Goal: Task Accomplishment & Management: Complete application form

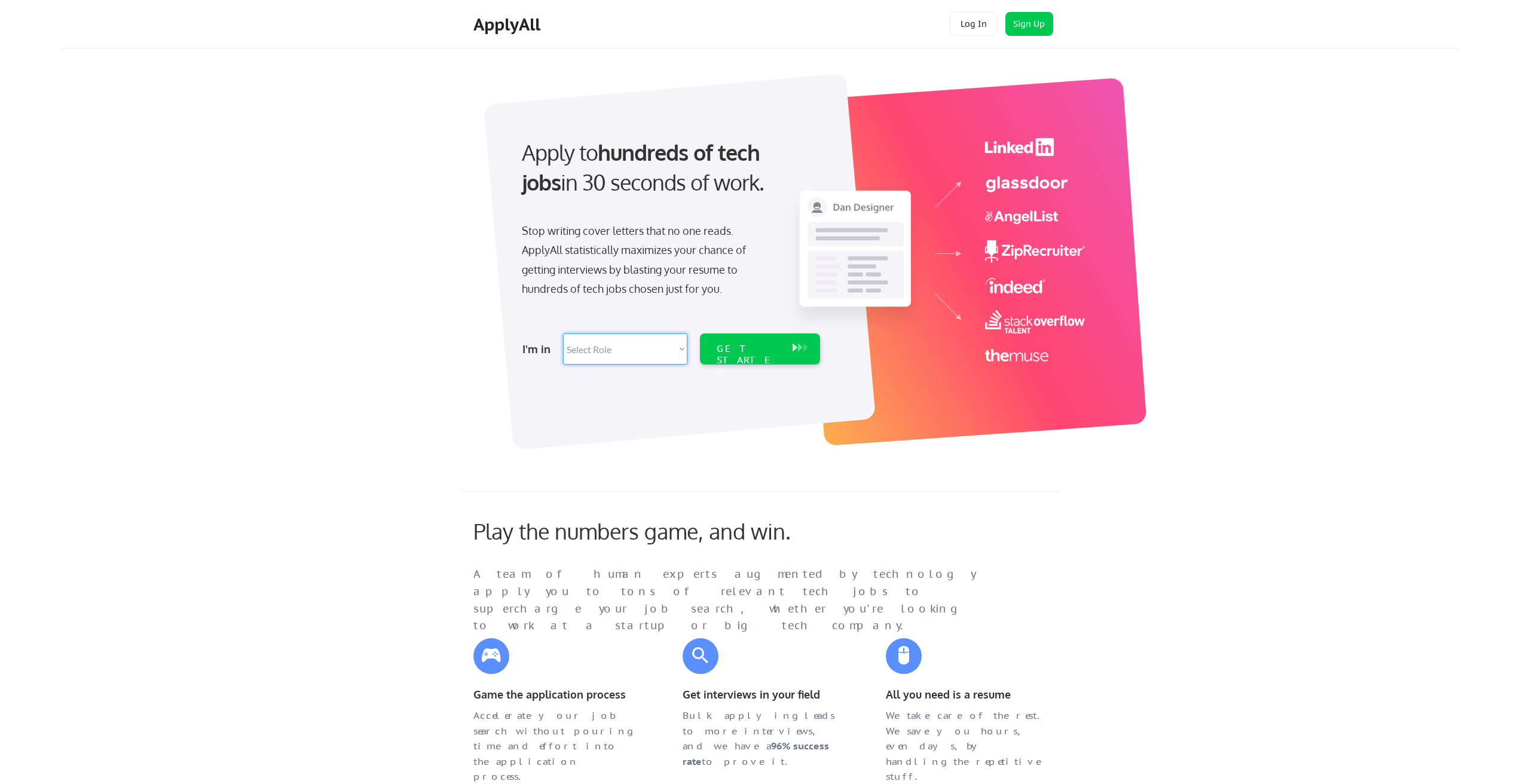
click at [580, 351] on select "Select Role Software Engineering Product Management Customer Success Sales UI/U…" at bounding box center [625, 349] width 124 height 31
select select ""engineering""
click at [563, 333] on select "Select Role Software Engineering Product Management Customer Success Sales UI/U…" at bounding box center [625, 349] width 124 height 31
select select ""engineering""
click at [777, 348] on div "GET STARTED" at bounding box center [749, 360] width 64 height 34
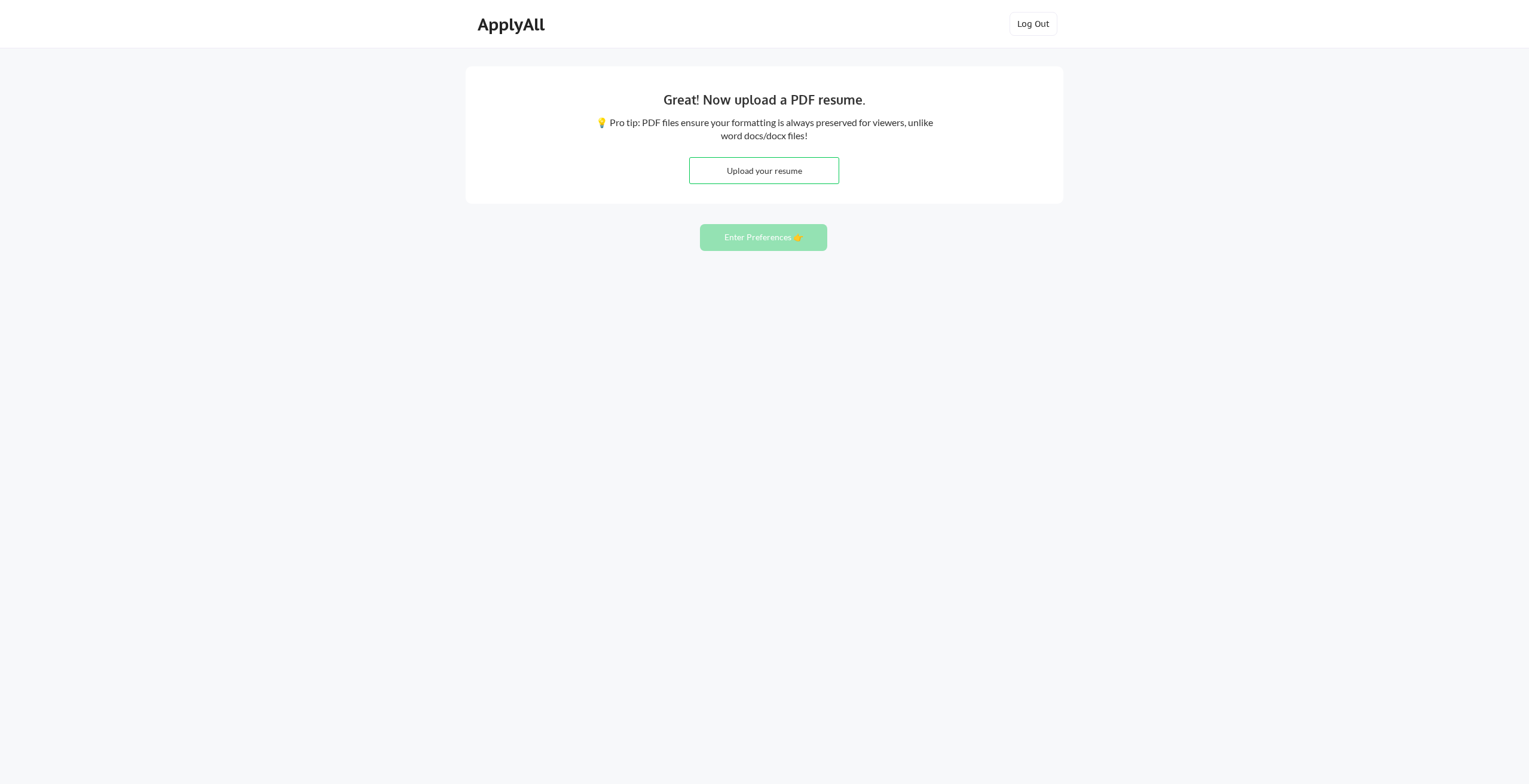
click at [747, 169] on input "file" at bounding box center [764, 170] width 149 height 26
type input "C:\fakepath\BrettBaggott-Resume.pdf"
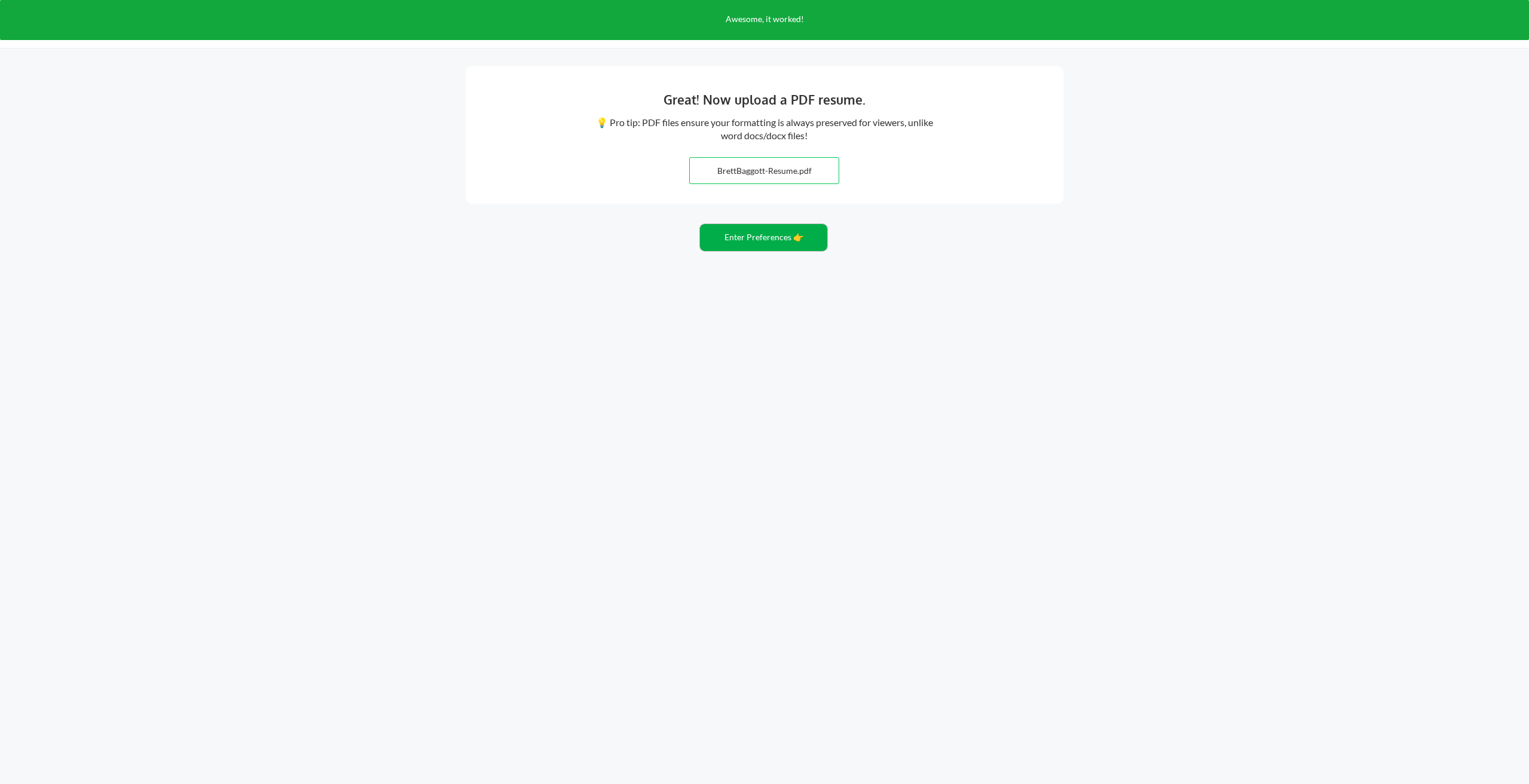
click at [770, 240] on button "Enter Preferences 👉" at bounding box center [764, 237] width 127 height 27
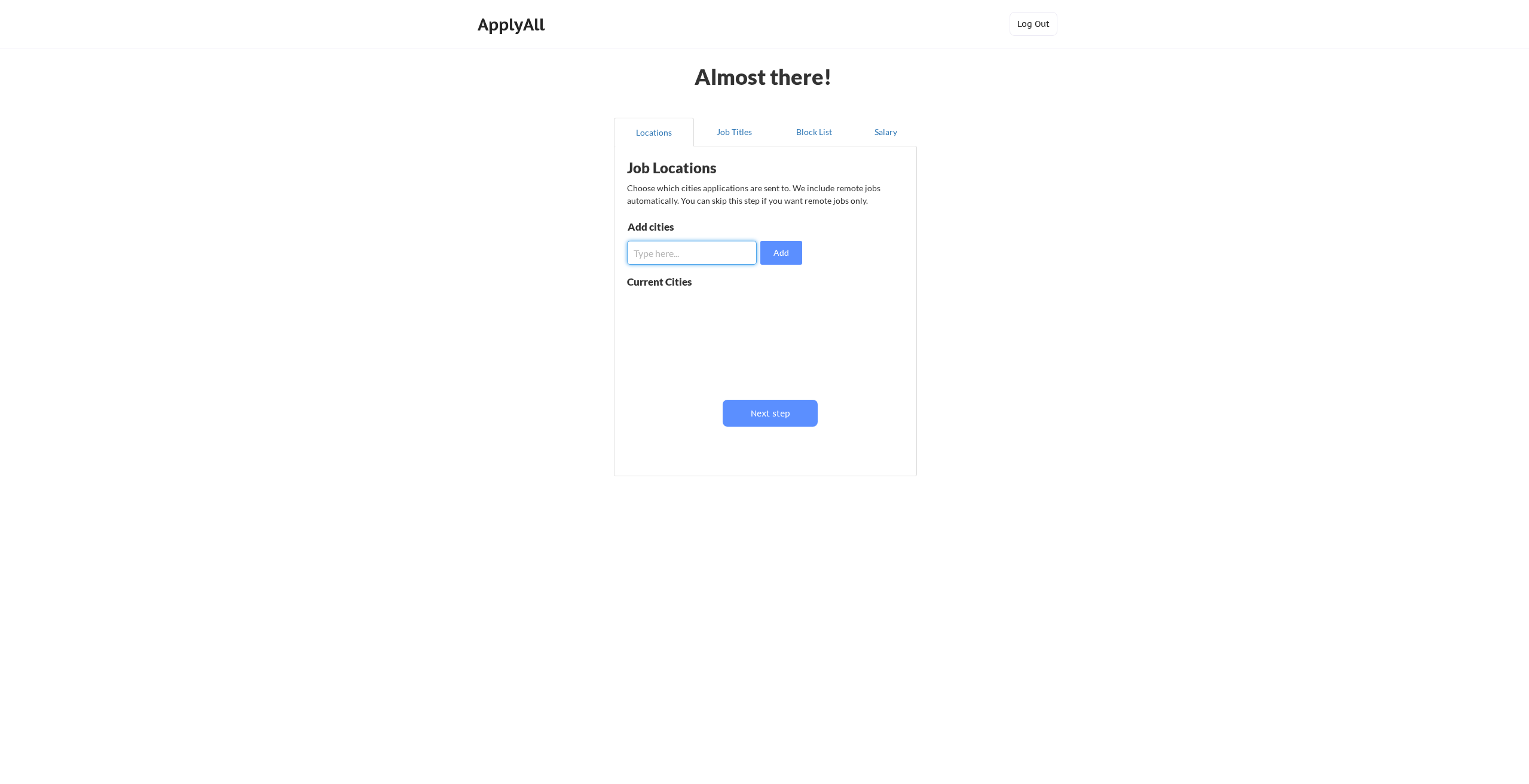
click at [712, 256] on input "input" at bounding box center [692, 253] width 130 height 24
type input "Remote"
click at [772, 255] on button "Add" at bounding box center [781, 253] width 42 height 24
click at [744, 141] on button "Job Titles" at bounding box center [734, 132] width 80 height 28
click at [645, 257] on input "input" at bounding box center [694, 257] width 130 height 24
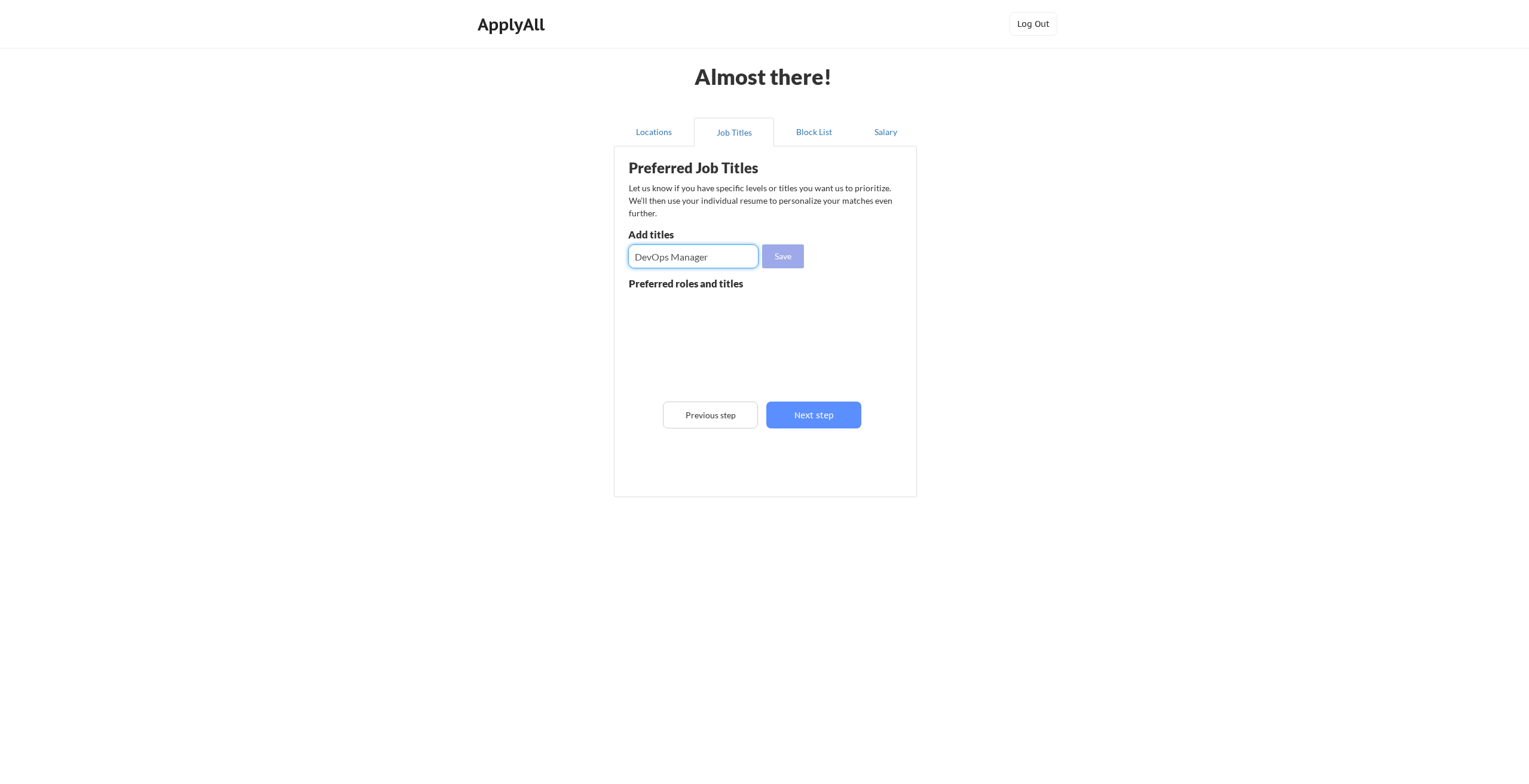
type input "DevOps Manager"
click at [795, 259] on button "Save" at bounding box center [782, 257] width 42 height 24
click at [644, 260] on input "input" at bounding box center [694, 257] width 130 height 24
type input "Lead DevOps Engineer"
click at [788, 255] on button "Save" at bounding box center [782, 257] width 42 height 24
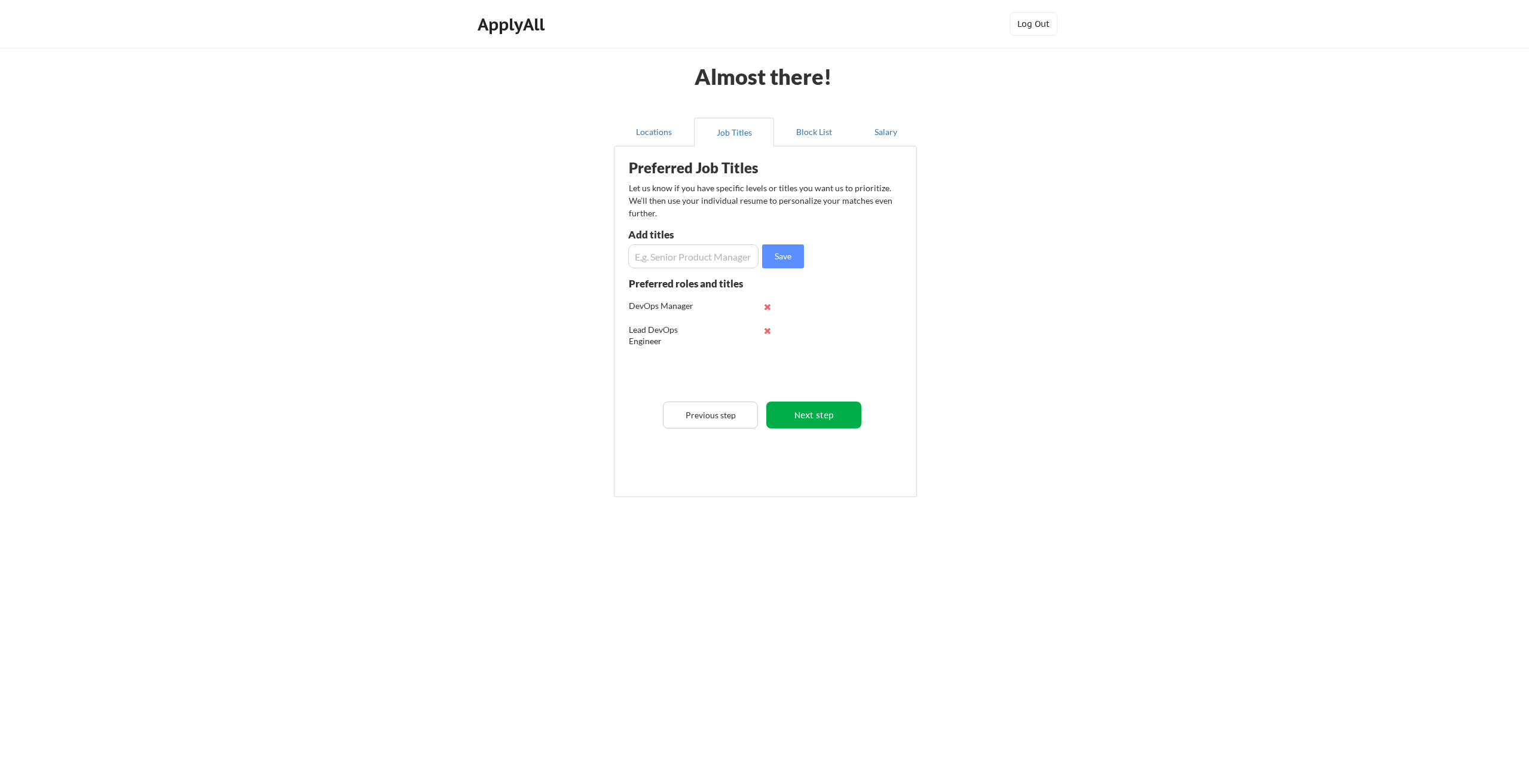
click at [841, 408] on button "Next step" at bounding box center [813, 415] width 95 height 27
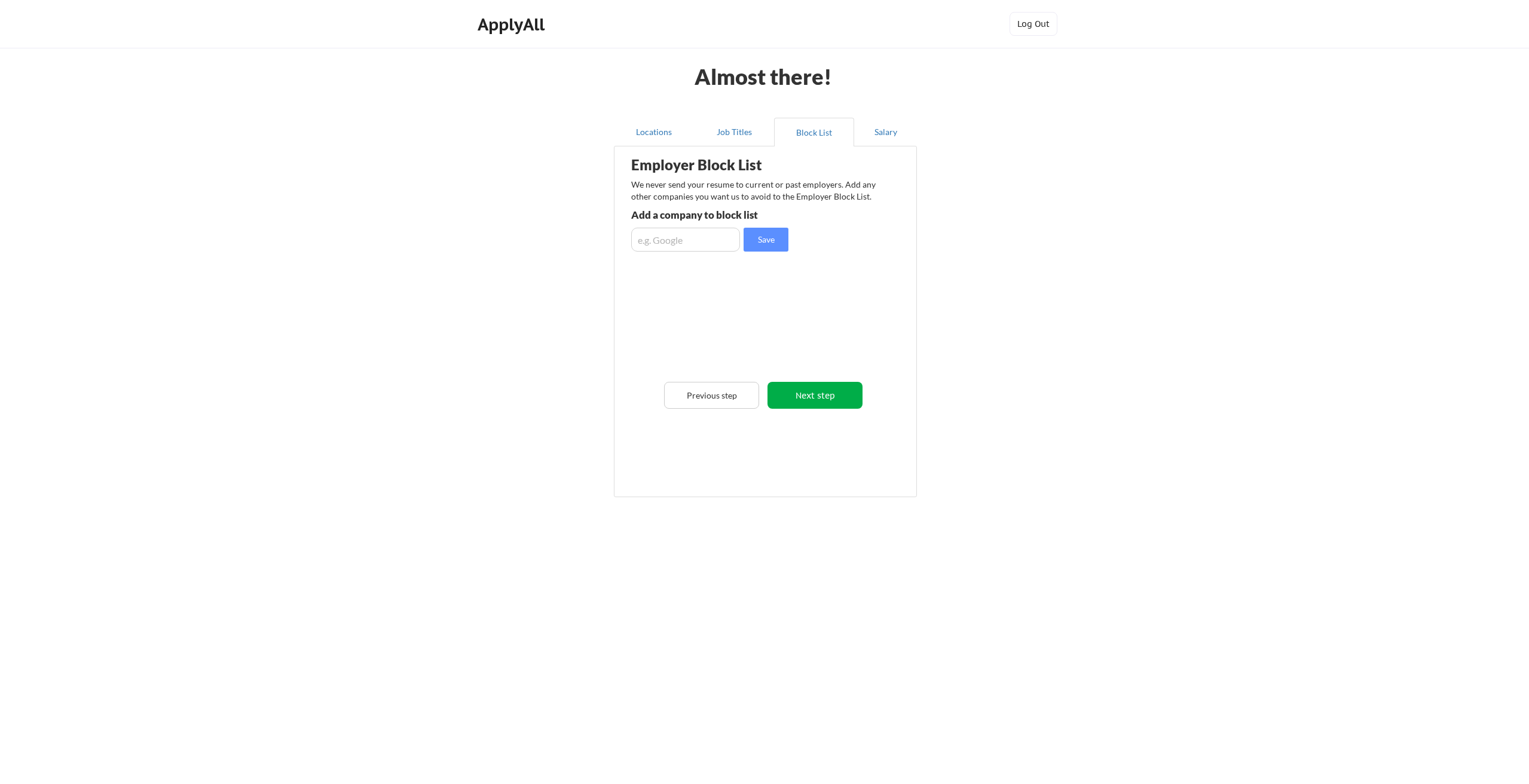
click at [805, 393] on button "Next step" at bounding box center [814, 395] width 95 height 27
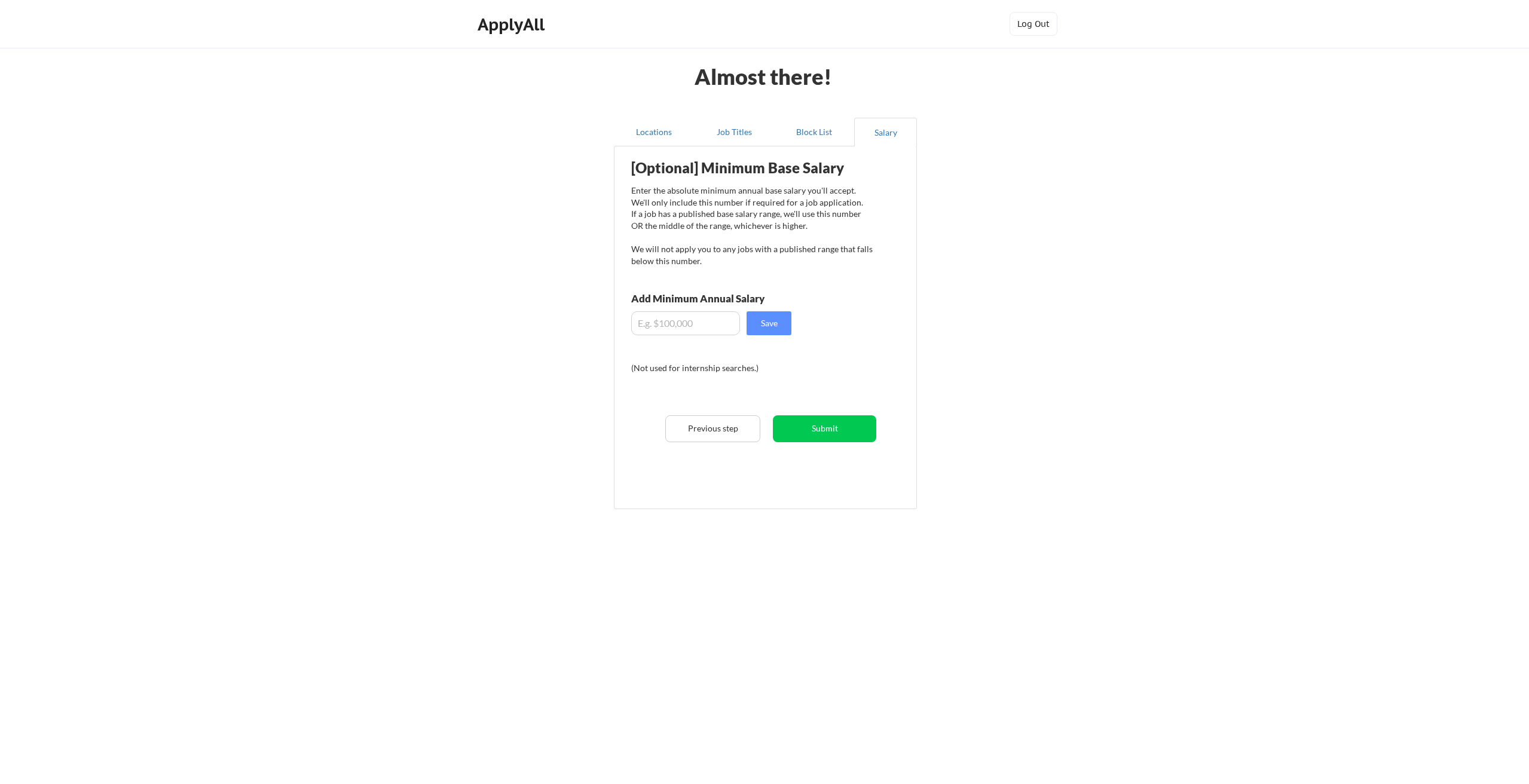
click at [678, 321] on input "input" at bounding box center [686, 323] width 109 height 24
type input "$150,000"
click at [776, 323] on button "Save" at bounding box center [769, 323] width 45 height 24
click at [835, 430] on button "Submit" at bounding box center [824, 429] width 103 height 27
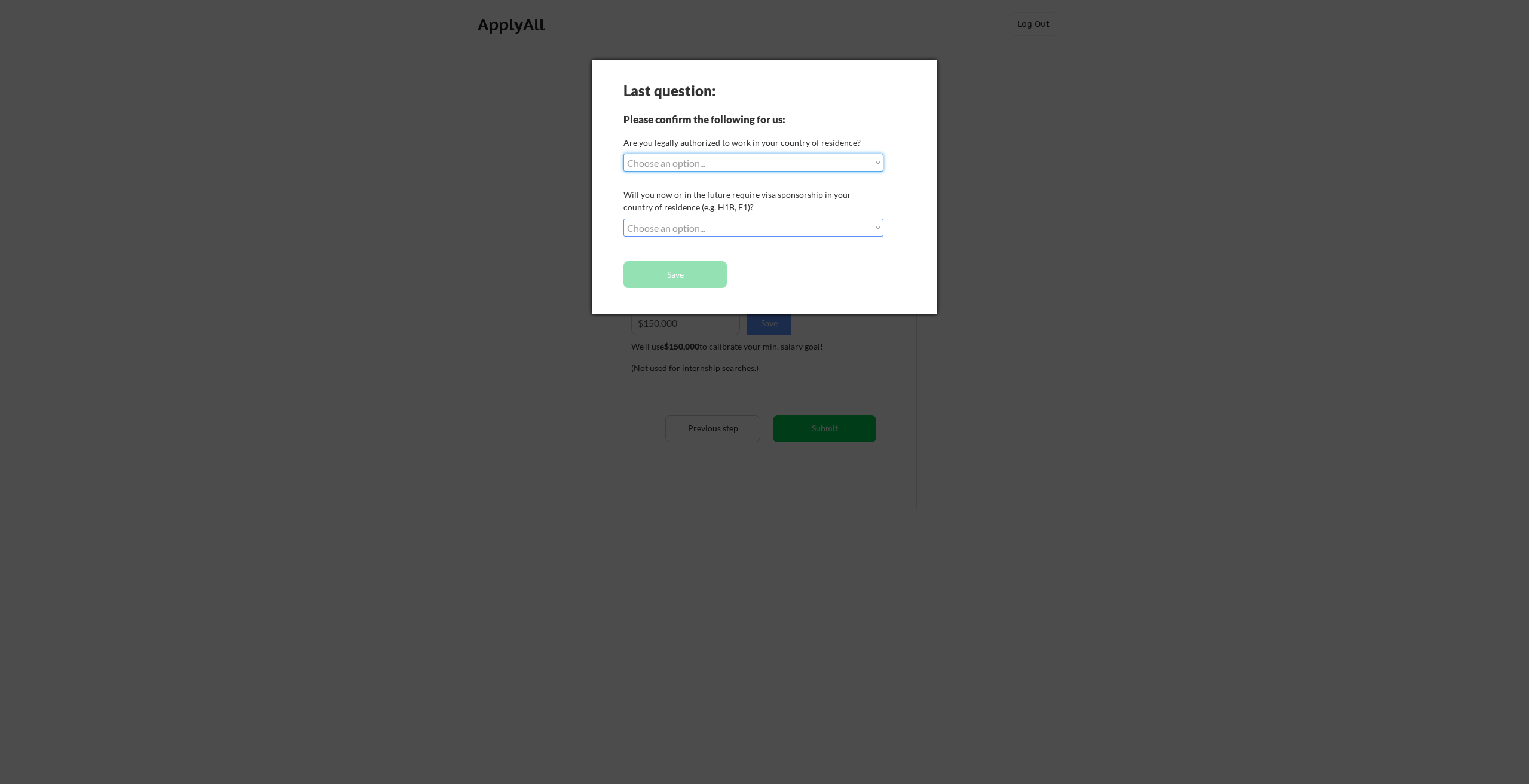
click at [681, 167] on select "Choose an option... Yes, I am a US Citizen Yes, I am a Canadian Citizen Yes, I …" at bounding box center [753, 162] width 260 height 18
select select ""yes__i_am_a_us_citizen""
click at [623, 153] on select "Choose an option... Yes, I am a US Citizen Yes, I am a Canadian Citizen Yes, I …" at bounding box center [753, 162] width 260 height 18
click at [670, 229] on select "Choose an option... No, I will not need sponsorship Yes, I will need sponsorship" at bounding box center [753, 228] width 260 height 18
select select ""no__i_will_not_need_sponsorship""
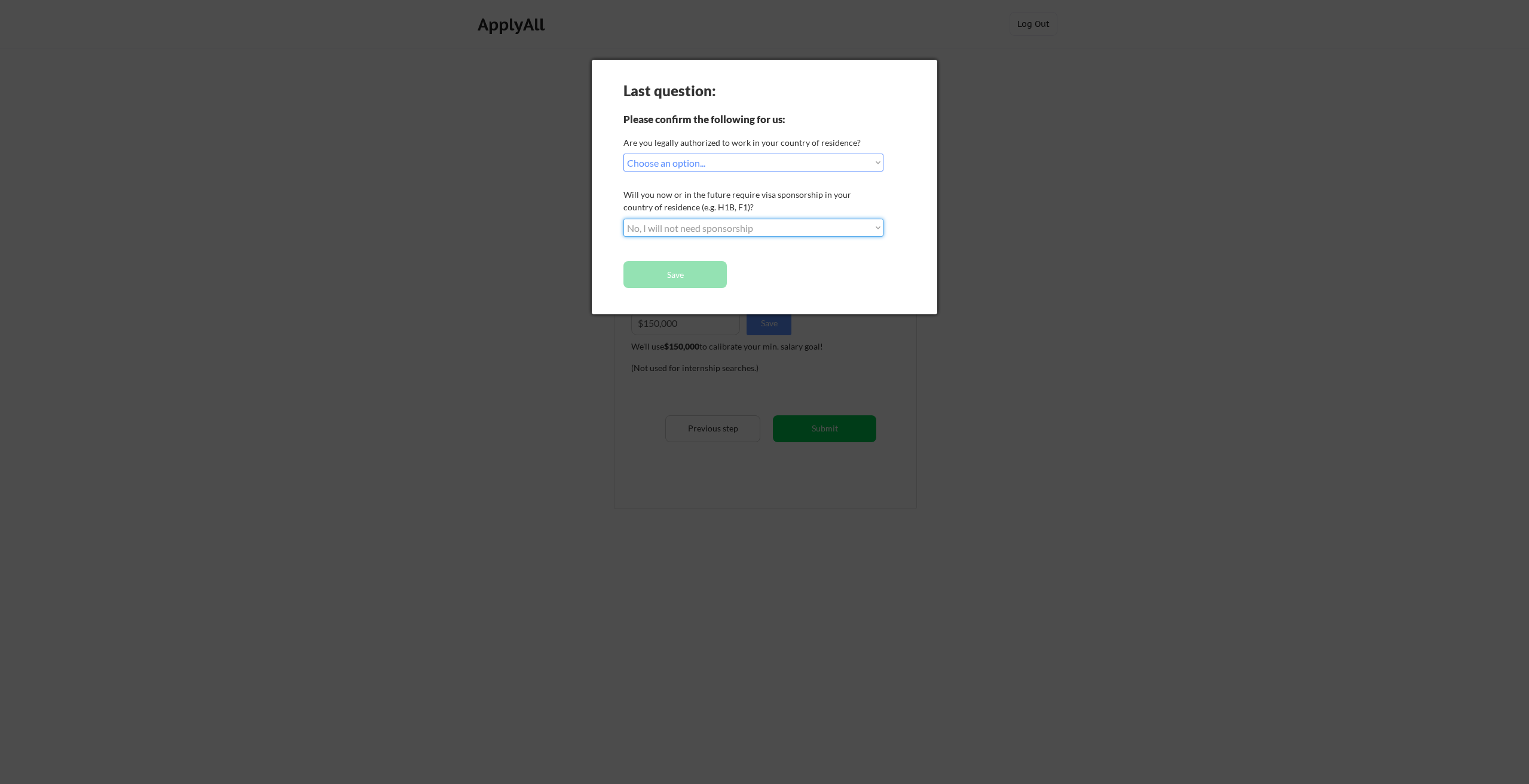
click at [623, 219] on select "Choose an option... No, I will not need sponsorship Yes, I will need sponsorship" at bounding box center [753, 228] width 260 height 18
click at [700, 277] on button "Save" at bounding box center [675, 274] width 103 height 27
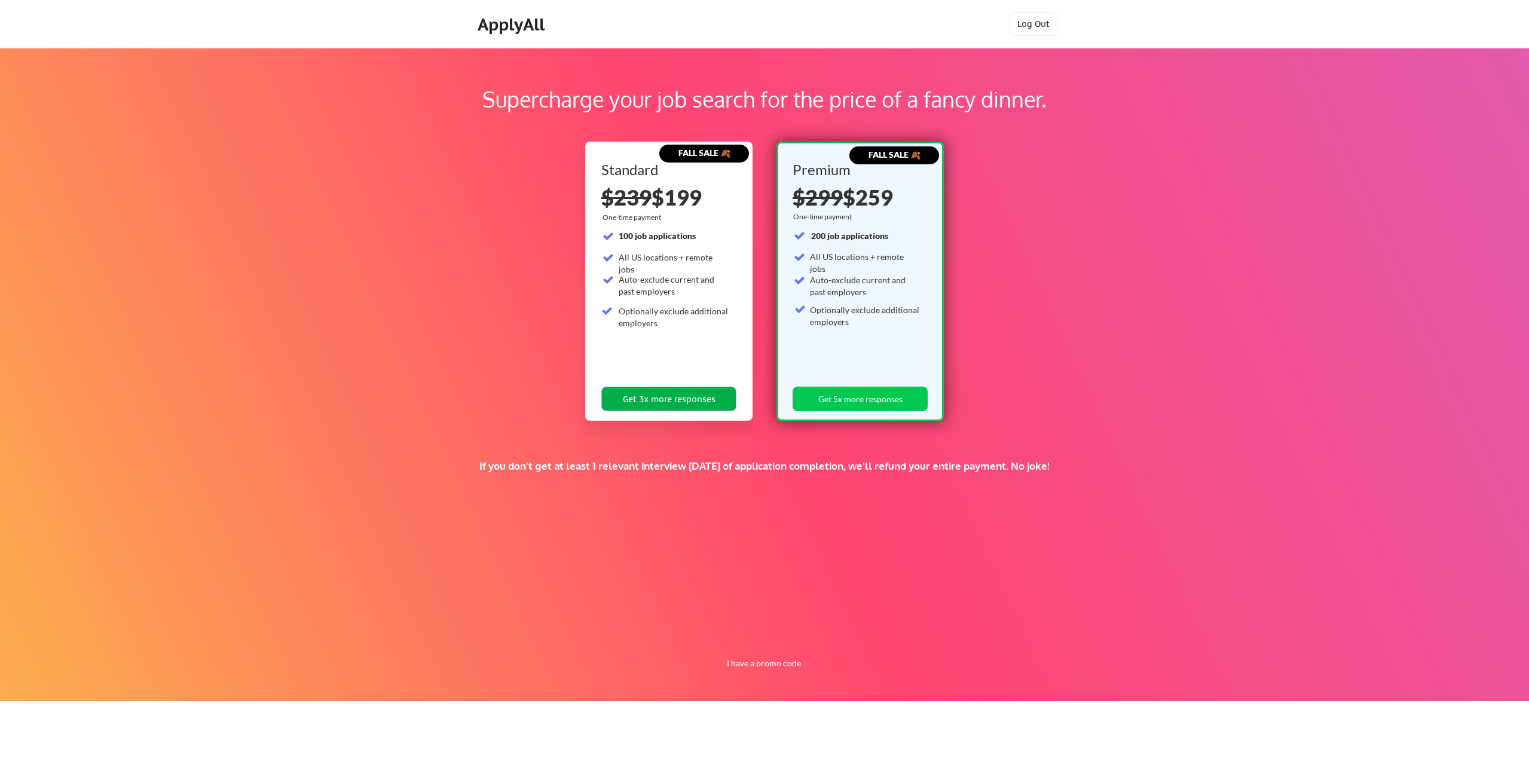
click at [675, 398] on button "Get 3x more responses" at bounding box center [669, 399] width 135 height 25
click at [855, 399] on button "Get 5x more responses" at bounding box center [860, 399] width 135 height 25
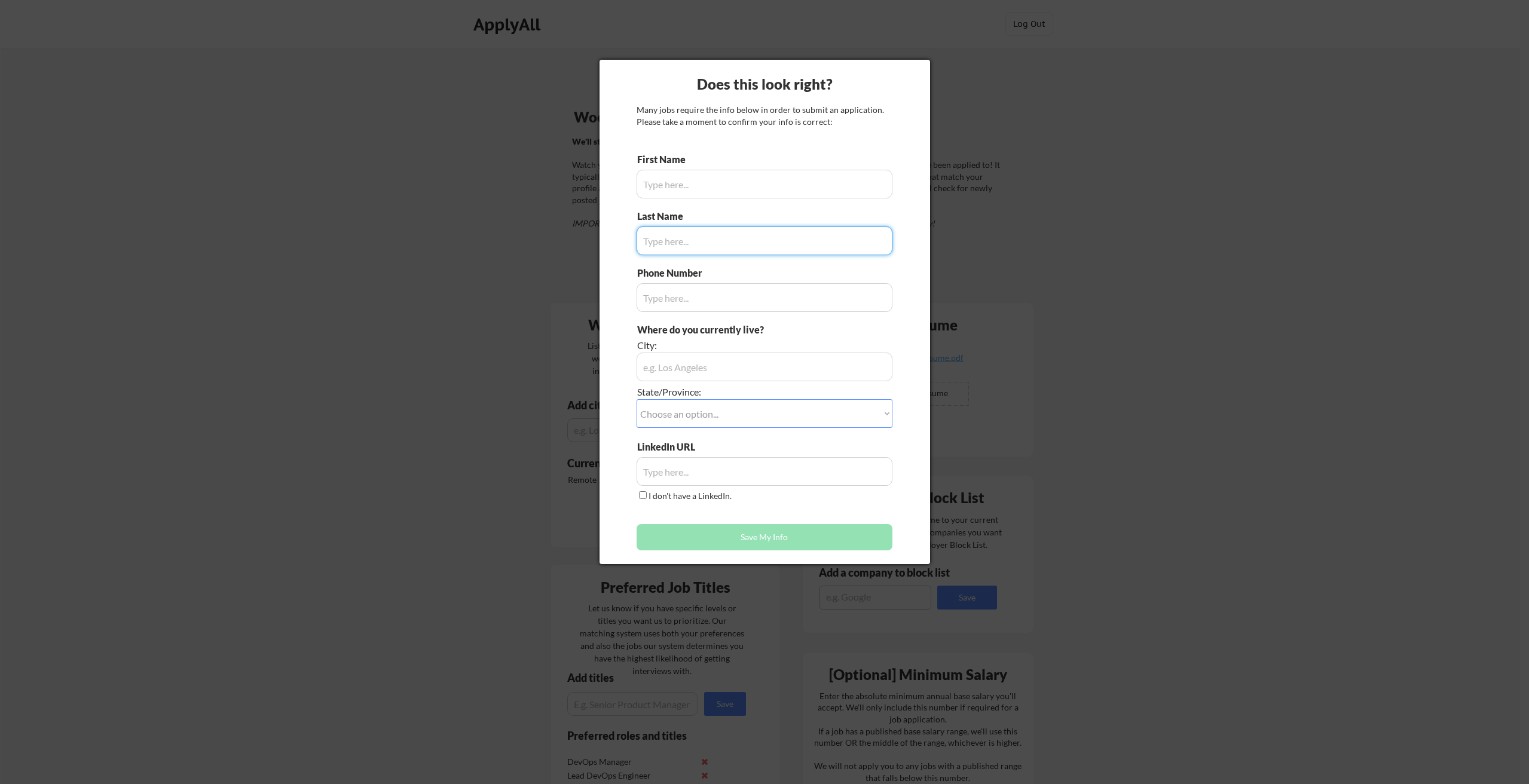
type input "[PERSON_NAME]"
type input "[PHONE_NUMBER]"
type input "[GEOGRAPHIC_DATA], [GEOGRAPHIC_DATA]"
type input "[PERSON_NAME]"
click at [709, 416] on select "Choose an option... Other/Not Applicable [US_STATE] [US_STATE] [GEOGRAPHIC_DATA…" at bounding box center [764, 413] width 256 height 28
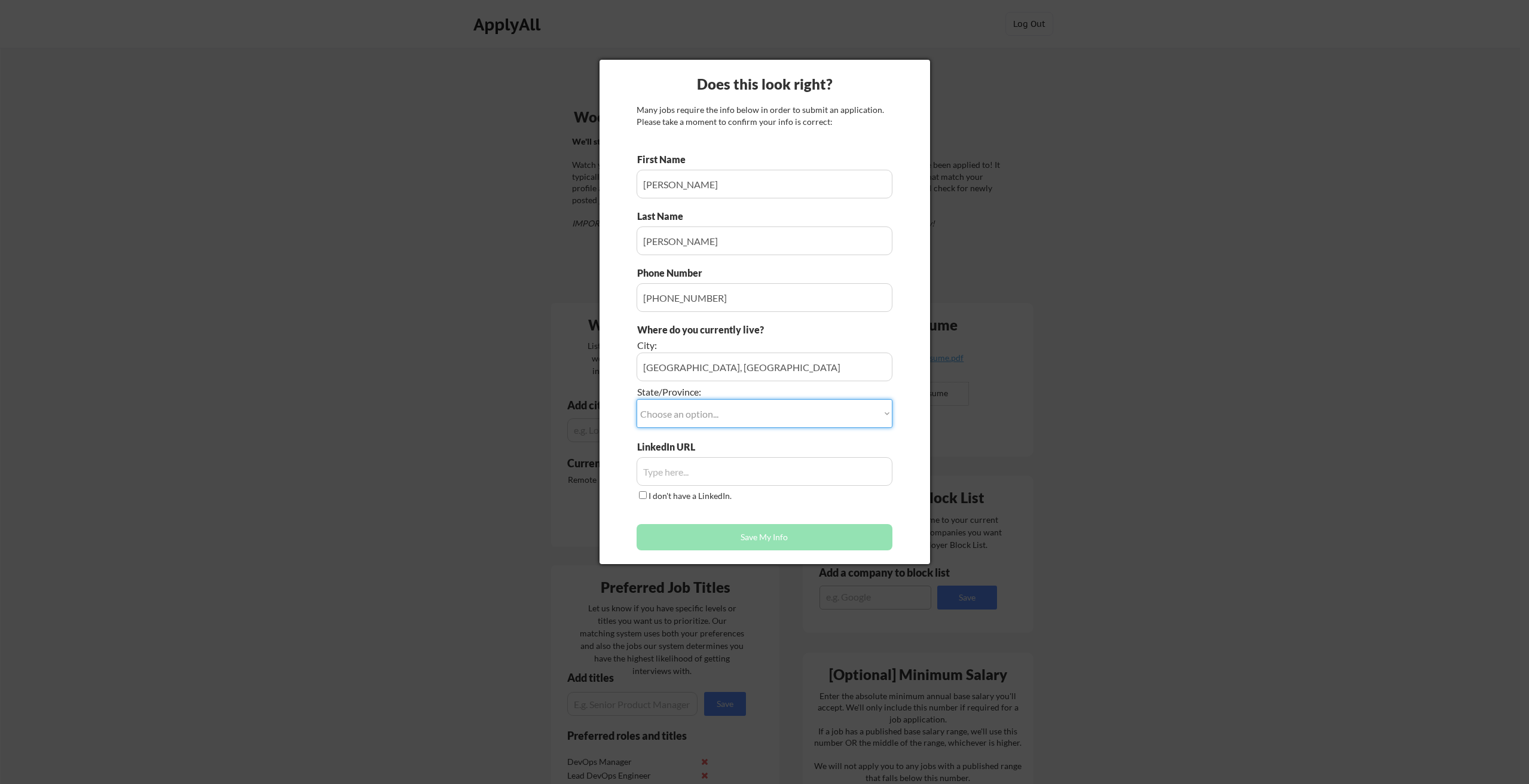
select select ""[US_STATE]""
click at [709, 370] on input "input" at bounding box center [764, 367] width 256 height 28
type input "[GEOGRAPHIC_DATA]"
click at [675, 469] on input "input" at bounding box center [764, 471] width 256 height 28
click at [666, 471] on input "input" at bounding box center [764, 471] width 256 height 28
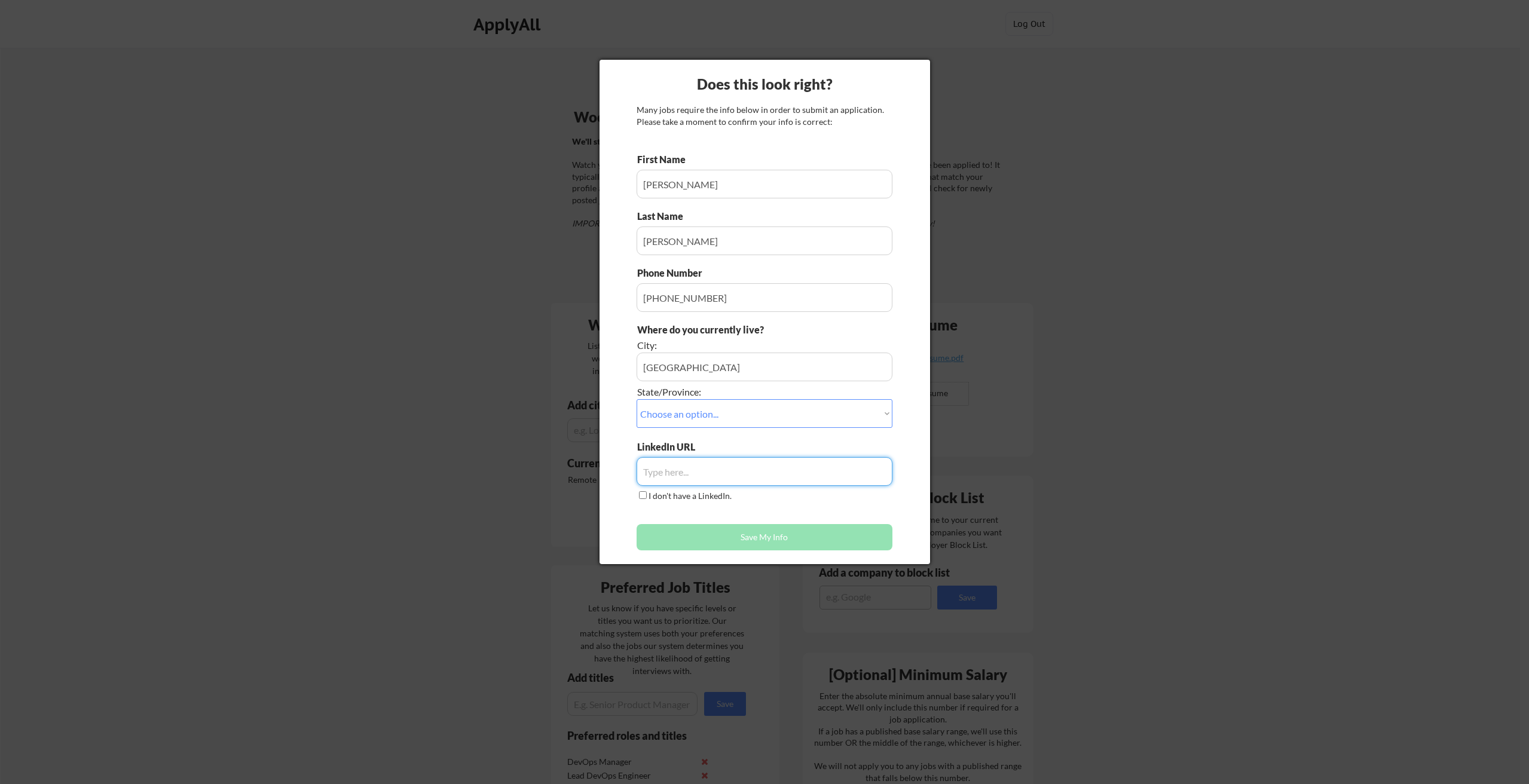
paste input "[URL][DOMAIN_NAME]"
type input "[URL][DOMAIN_NAME]"
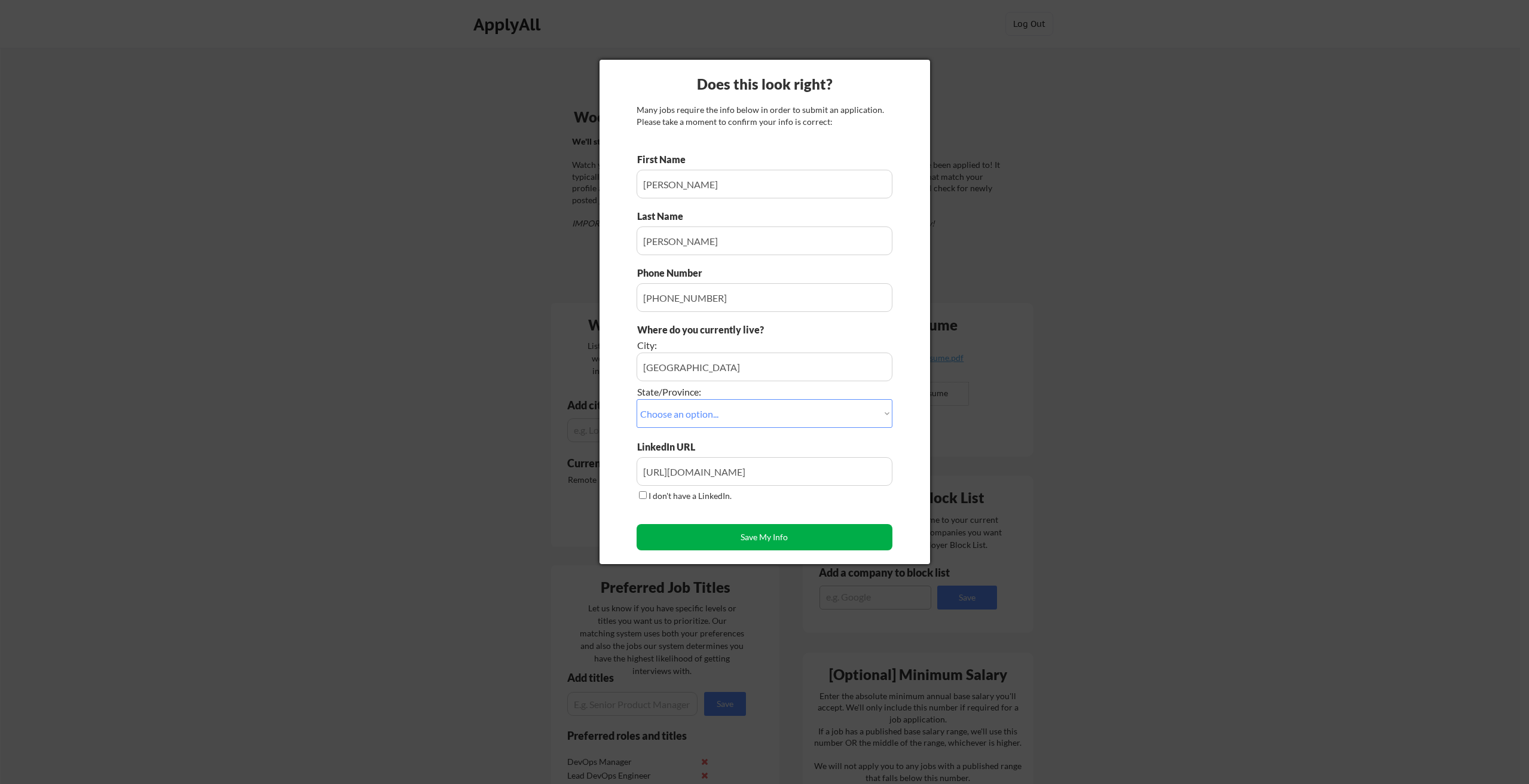
click at [742, 535] on button "Save My Info" at bounding box center [764, 538] width 256 height 27
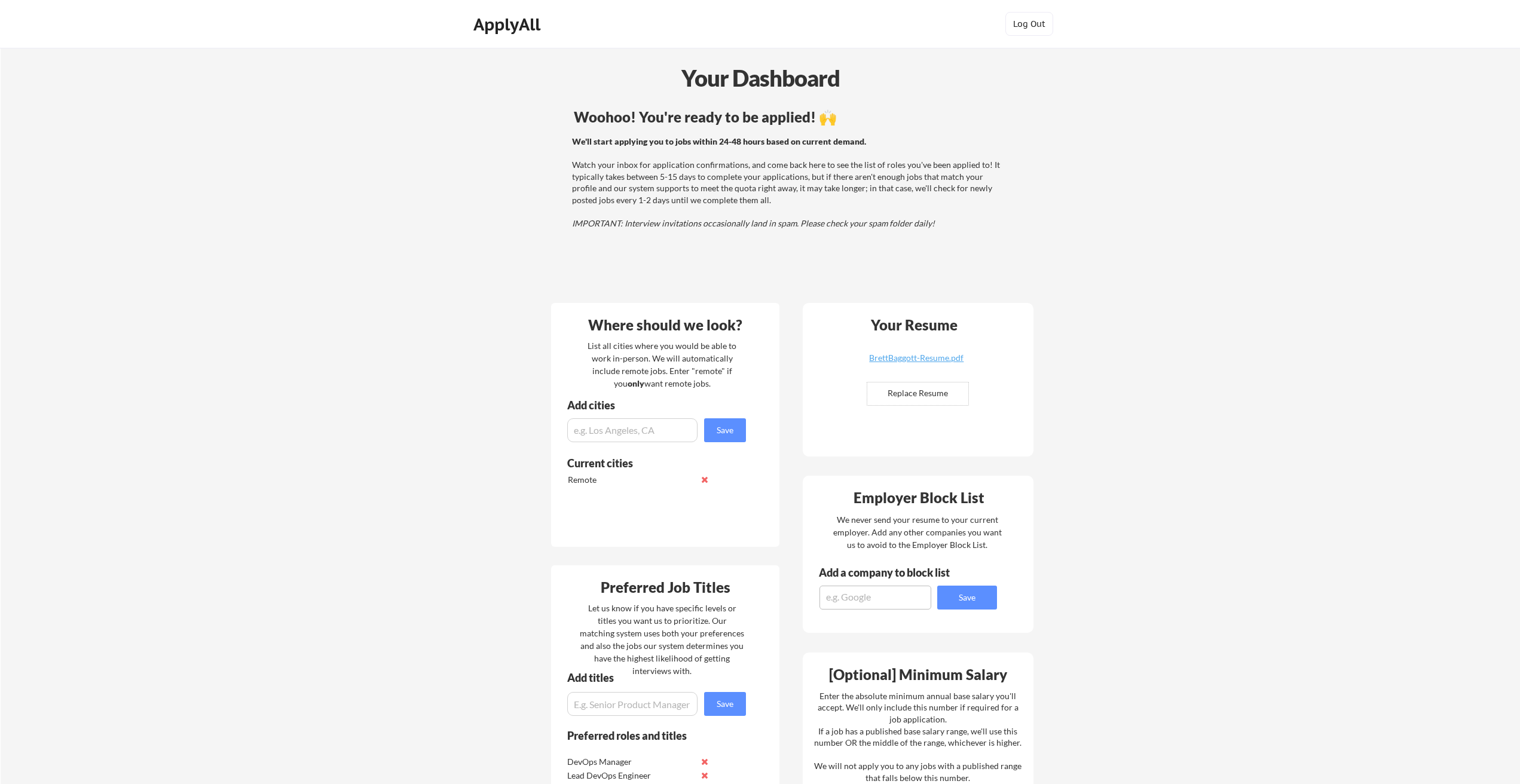
click at [602, 423] on input "input" at bounding box center [633, 431] width 130 height 24
type input "r"
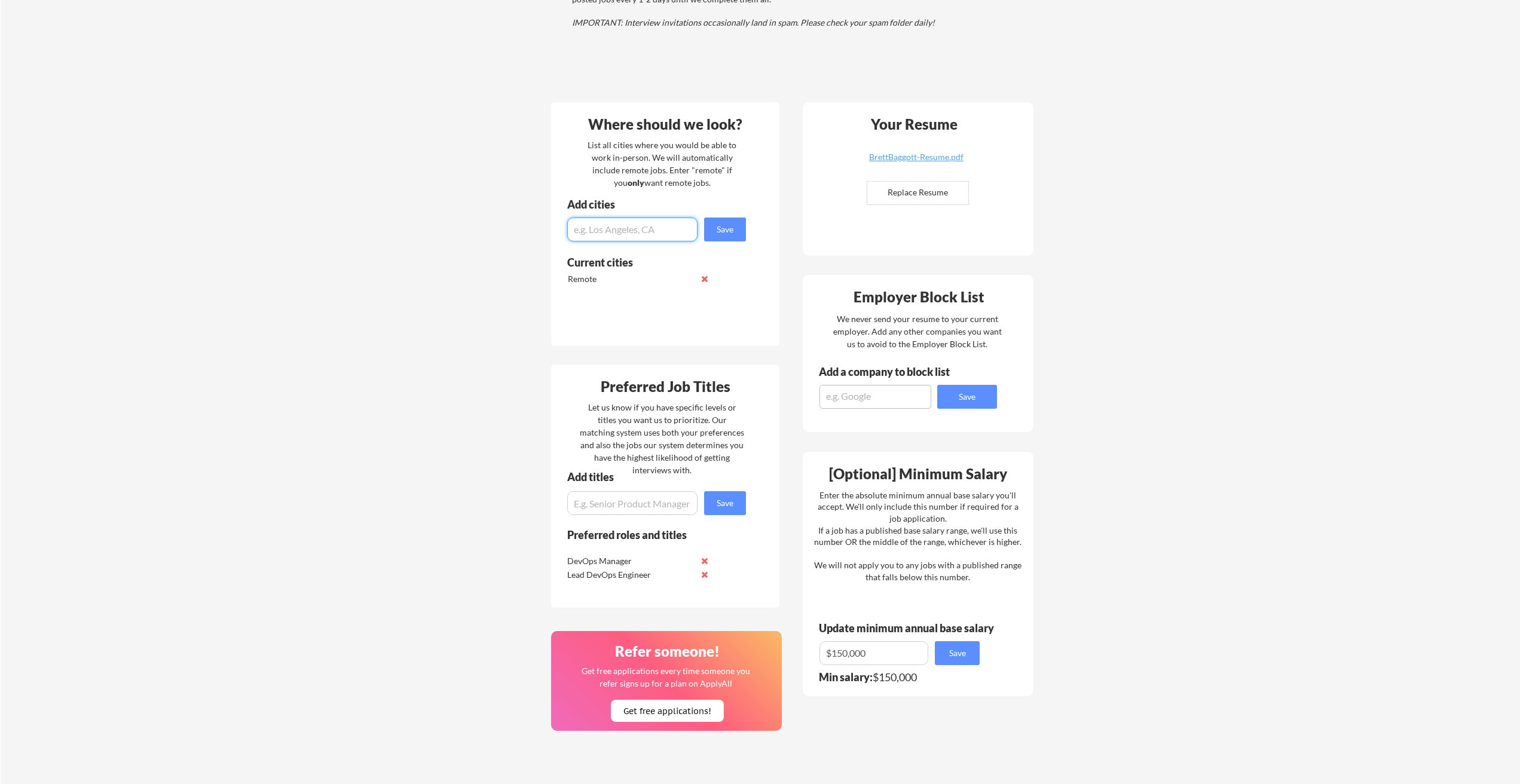
scroll to position [299, 0]
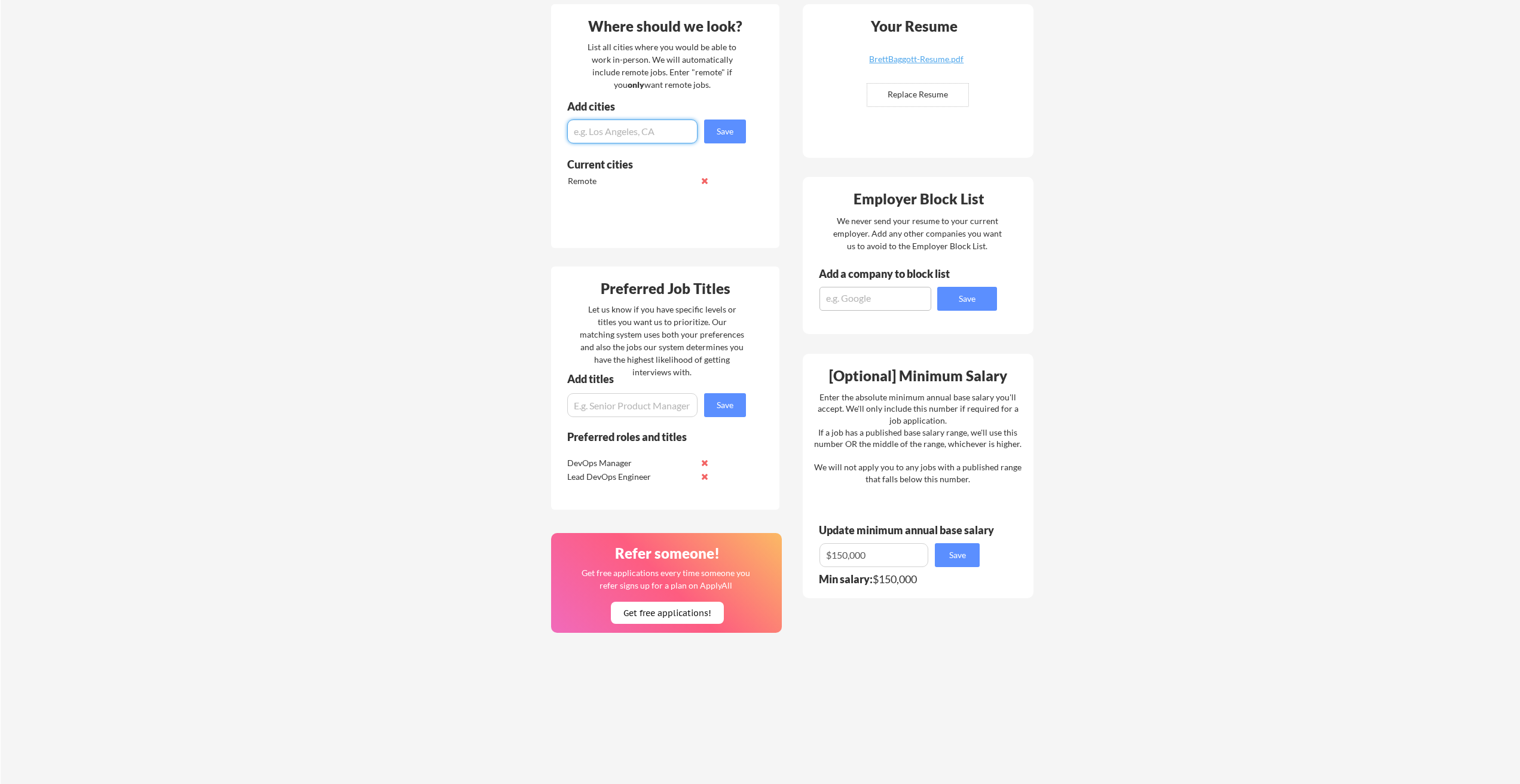
click at [594, 410] on input "input" at bounding box center [633, 405] width 130 height 24
type input "Application Development Manager"
click at [721, 400] on button "Save" at bounding box center [724, 405] width 42 height 24
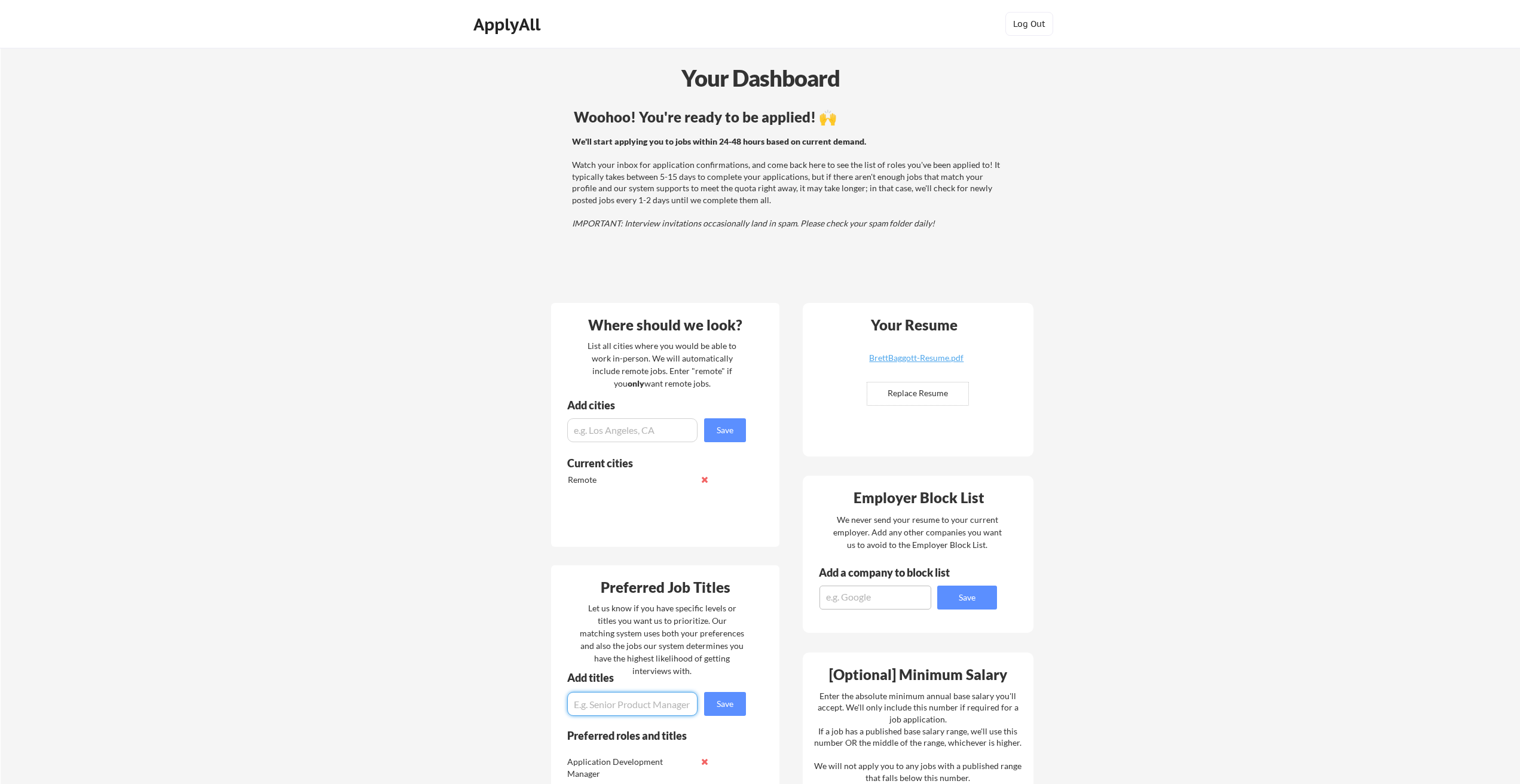
click at [522, 28] on div "ApplyAll" at bounding box center [509, 25] width 71 height 21
